Goal: Use online tool/utility: Utilize a website feature to perform a specific function

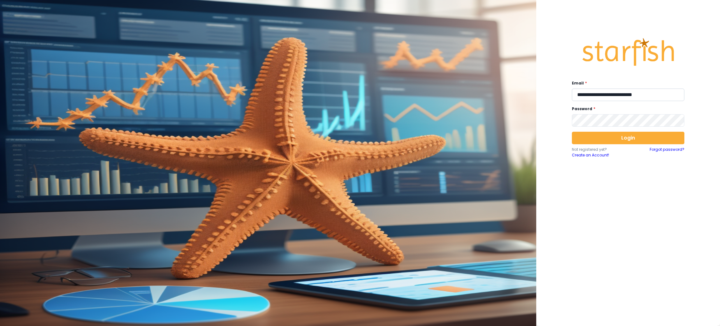
click at [633, 98] on input "**********" at bounding box center [628, 94] width 113 height 13
type input "**********"
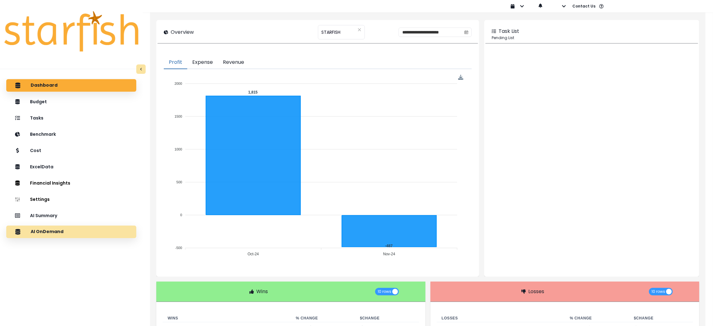
click at [52, 231] on p "AI OnDemand" at bounding box center [47, 232] width 33 height 6
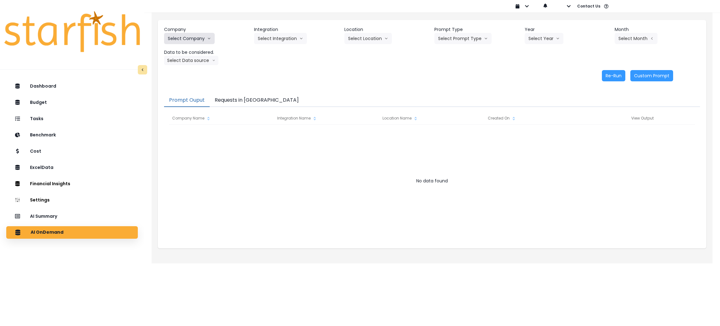
click at [208, 35] on button "Select Company" at bounding box center [189, 38] width 51 height 11
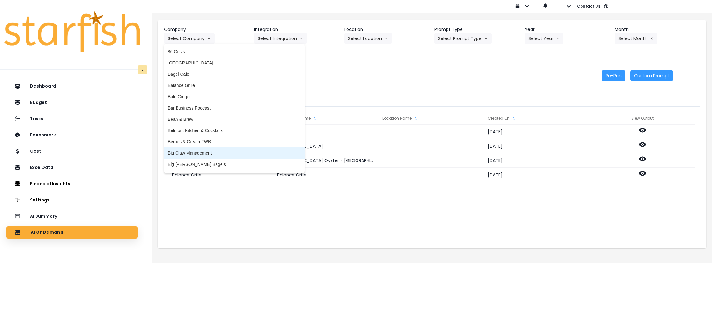
click at [210, 149] on li "Big Claw Management" at bounding box center [234, 152] width 141 height 11
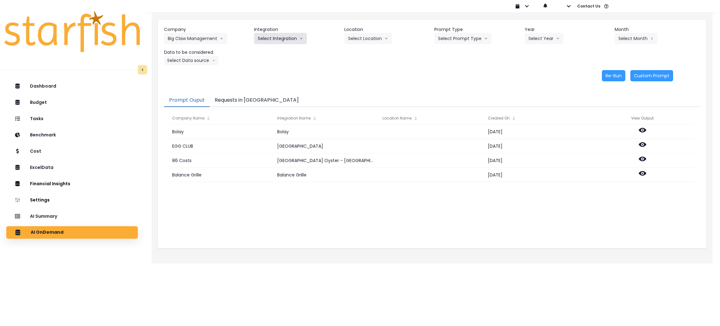
click at [284, 38] on button "Select Integration" at bounding box center [280, 38] width 53 height 11
click at [262, 54] on span "R365" at bounding box center [263, 51] width 10 height 6
click at [451, 38] on button "Select Prompt Type" at bounding box center [462, 38] width 57 height 11
click at [458, 89] on li "Monthly Summary" at bounding box center [455, 85] width 43 height 11
click at [560, 33] on button "Select Year" at bounding box center [544, 38] width 39 height 11
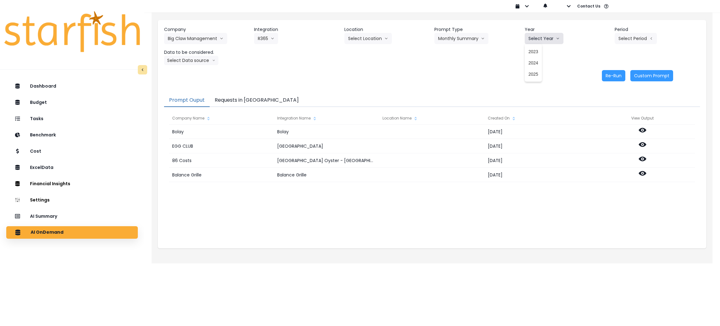
click at [551, 38] on button "Select Year" at bounding box center [544, 38] width 39 height 11
click at [530, 71] on span "2025" at bounding box center [533, 74] width 10 height 6
click at [639, 34] on button "Select Period" at bounding box center [636, 38] width 42 height 11
click at [603, 141] on span "P10" at bounding box center [607, 141] width 8 height 6
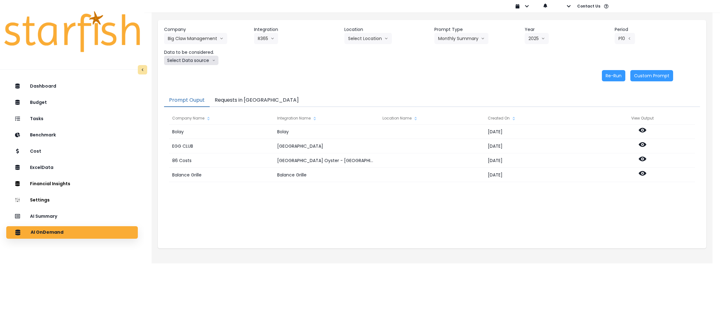
click at [196, 62] on button "Select Data source" at bounding box center [191, 60] width 54 height 9
click at [187, 85] on span "Location Analysis" at bounding box center [189, 84] width 42 height 6
click at [613, 81] on div "Company Big Claw Management 86 Costs Asti Bagel Cafe Balance Grille Bald Ginger…" at bounding box center [432, 54] width 548 height 68
click at [616, 74] on button "Re-Run" at bounding box center [613, 75] width 23 height 11
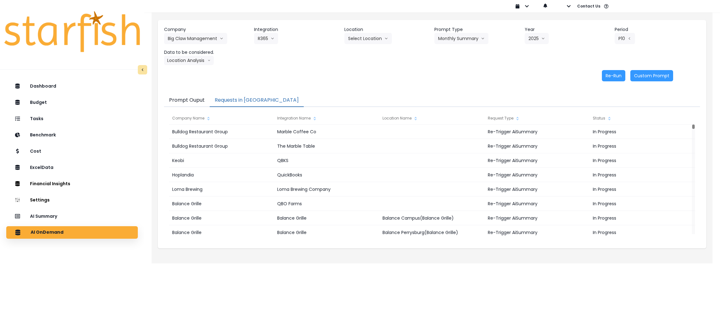
click at [225, 97] on button "Requests in [GEOGRAPHIC_DATA]" at bounding box center [257, 100] width 94 height 13
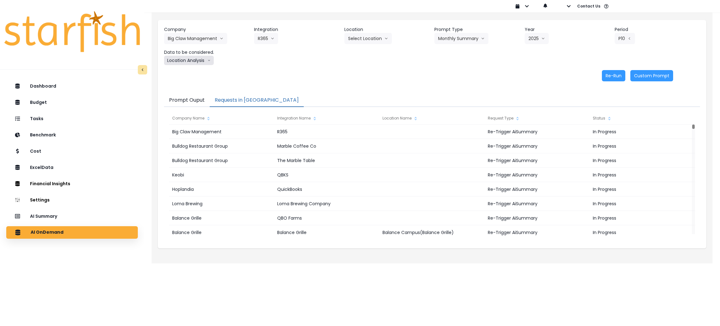
click at [211, 60] on icon "arrow down line" at bounding box center [209, 60] width 3 height 6
click at [177, 73] on span "Comparison overtime" at bounding box center [189, 72] width 42 height 6
click at [621, 74] on button "Re-Run" at bounding box center [613, 75] width 23 height 11
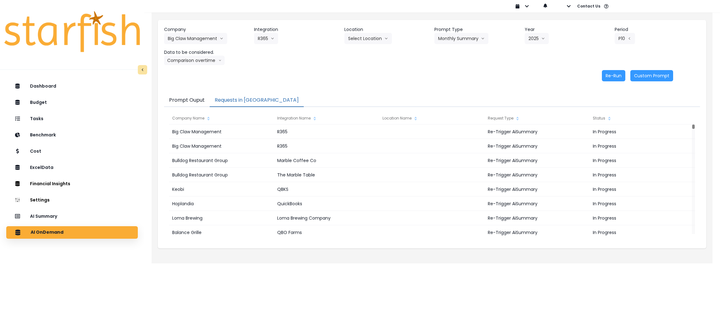
click at [400, 81] on div "Re-Run Custom Prompt" at bounding box center [418, 75] width 509 height 11
